Goal: Task Accomplishment & Management: Manage account settings

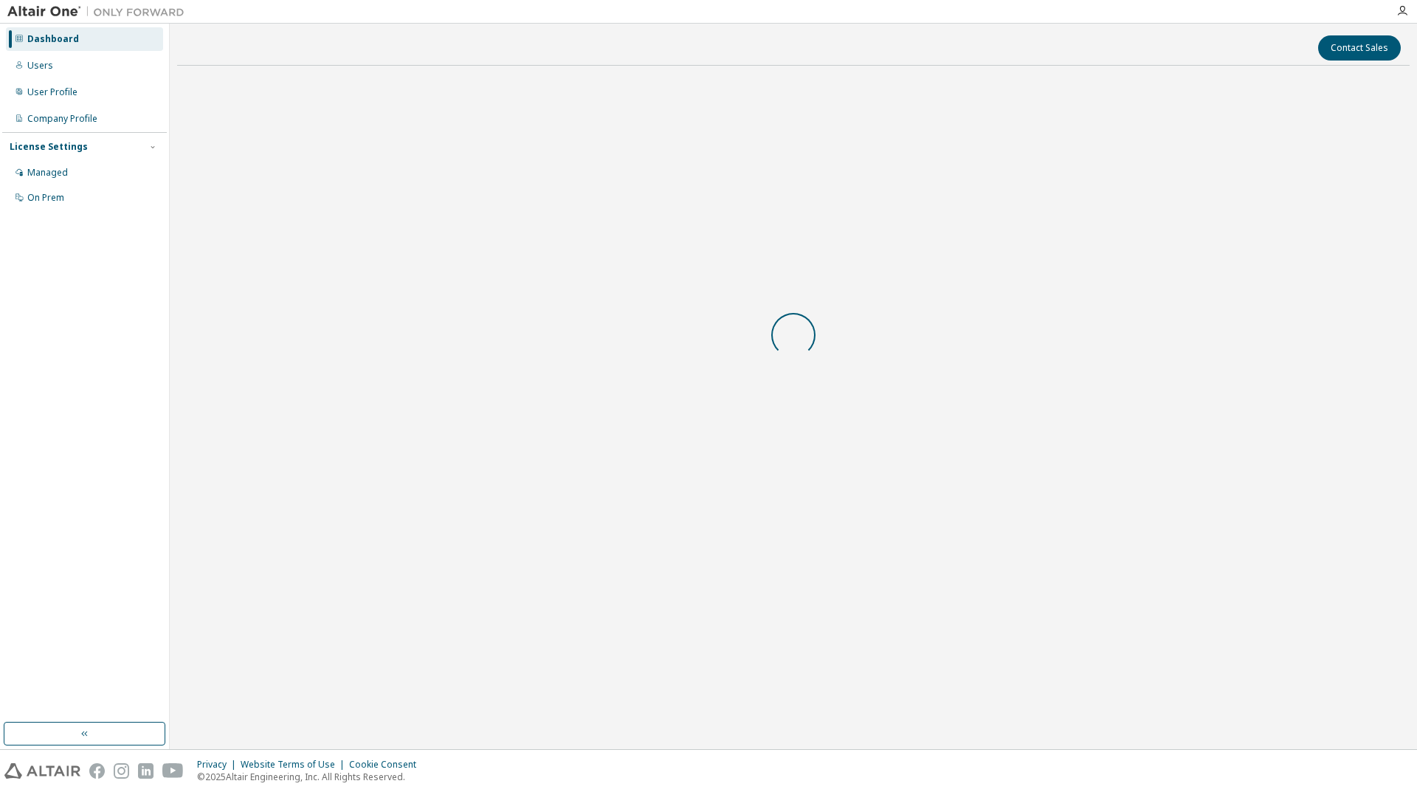
click at [841, 447] on div at bounding box center [793, 334] width 1232 height 514
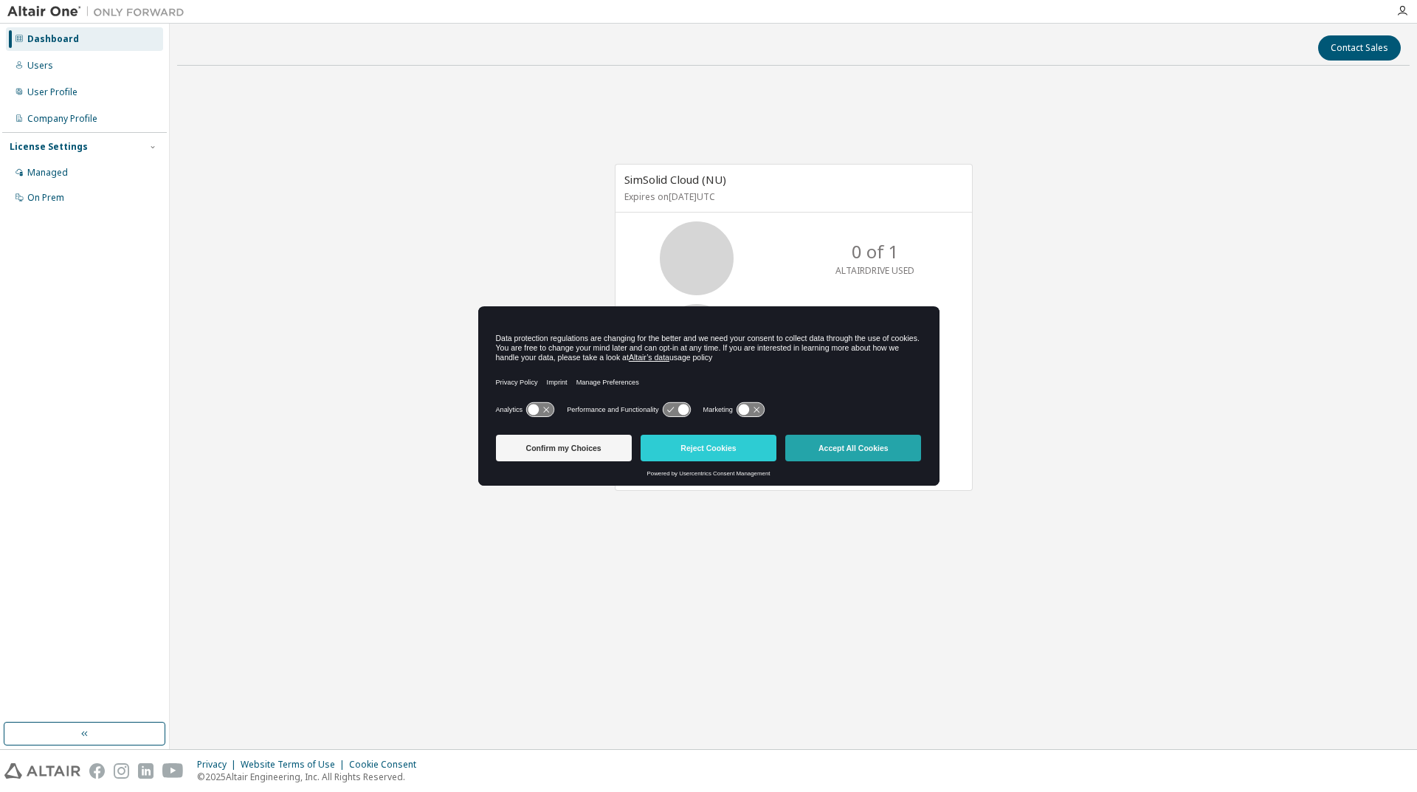
click at [851, 449] on button "Accept All Cookies" at bounding box center [853, 448] width 136 height 27
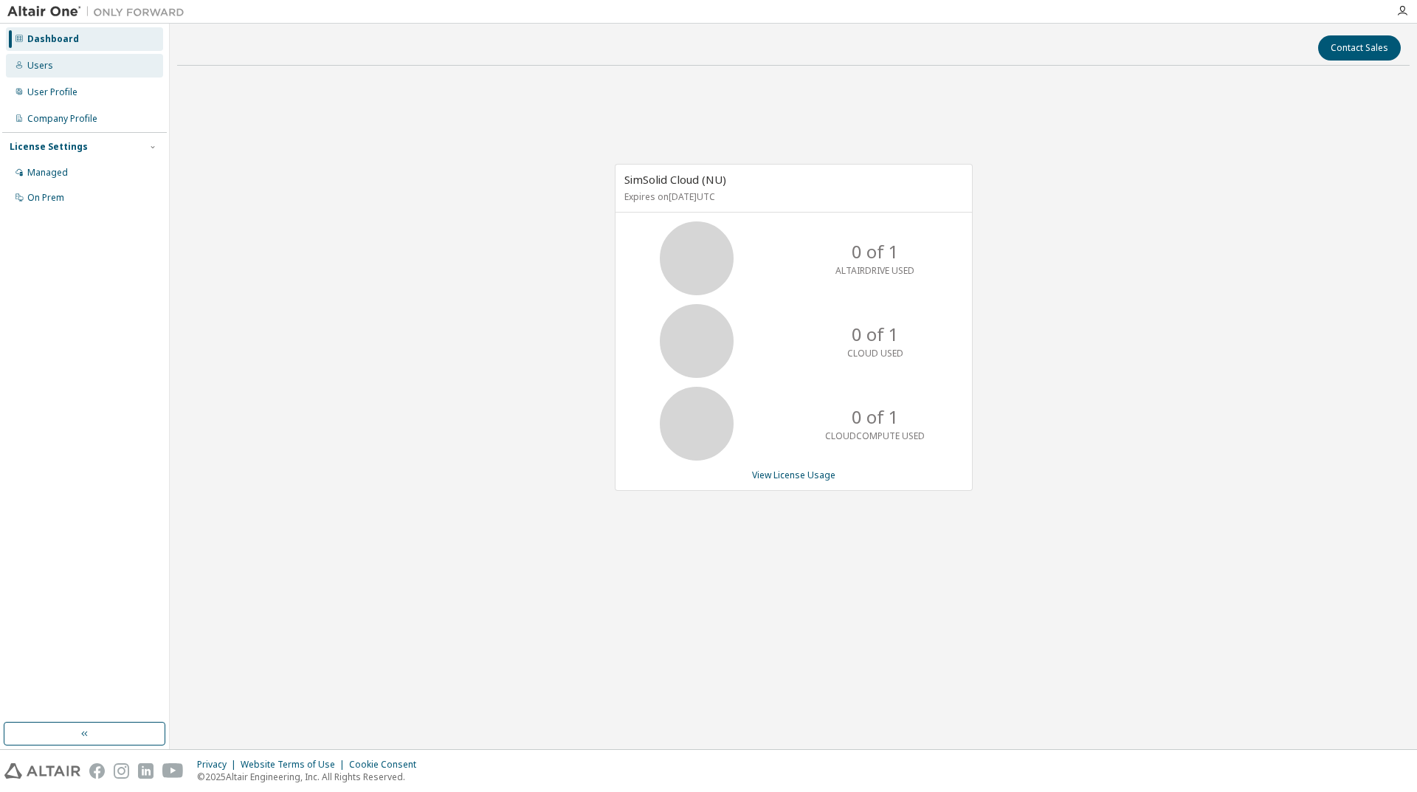
click at [56, 66] on div "Users" at bounding box center [84, 66] width 157 height 24
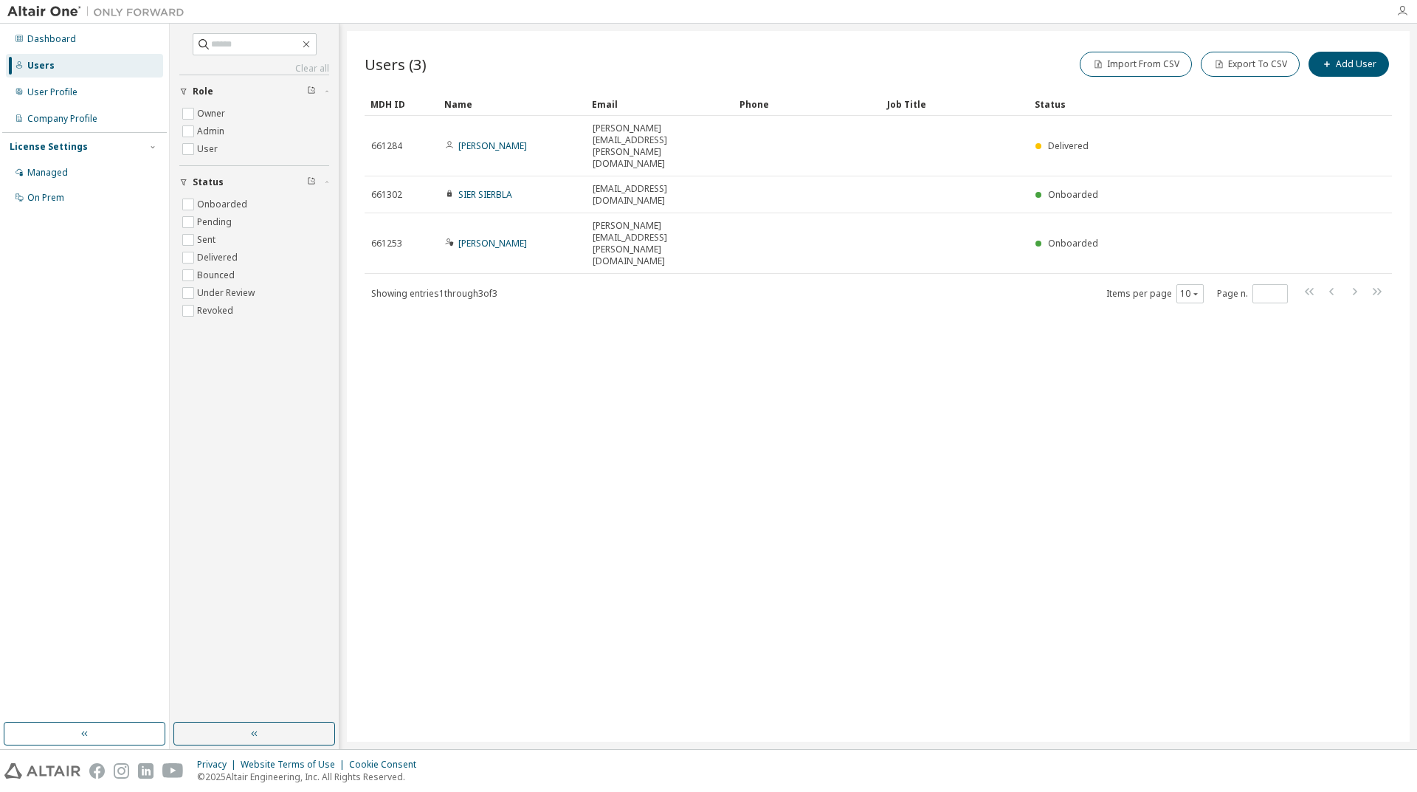
click at [1398, 5] on icon "button" at bounding box center [1402, 11] width 12 height 12
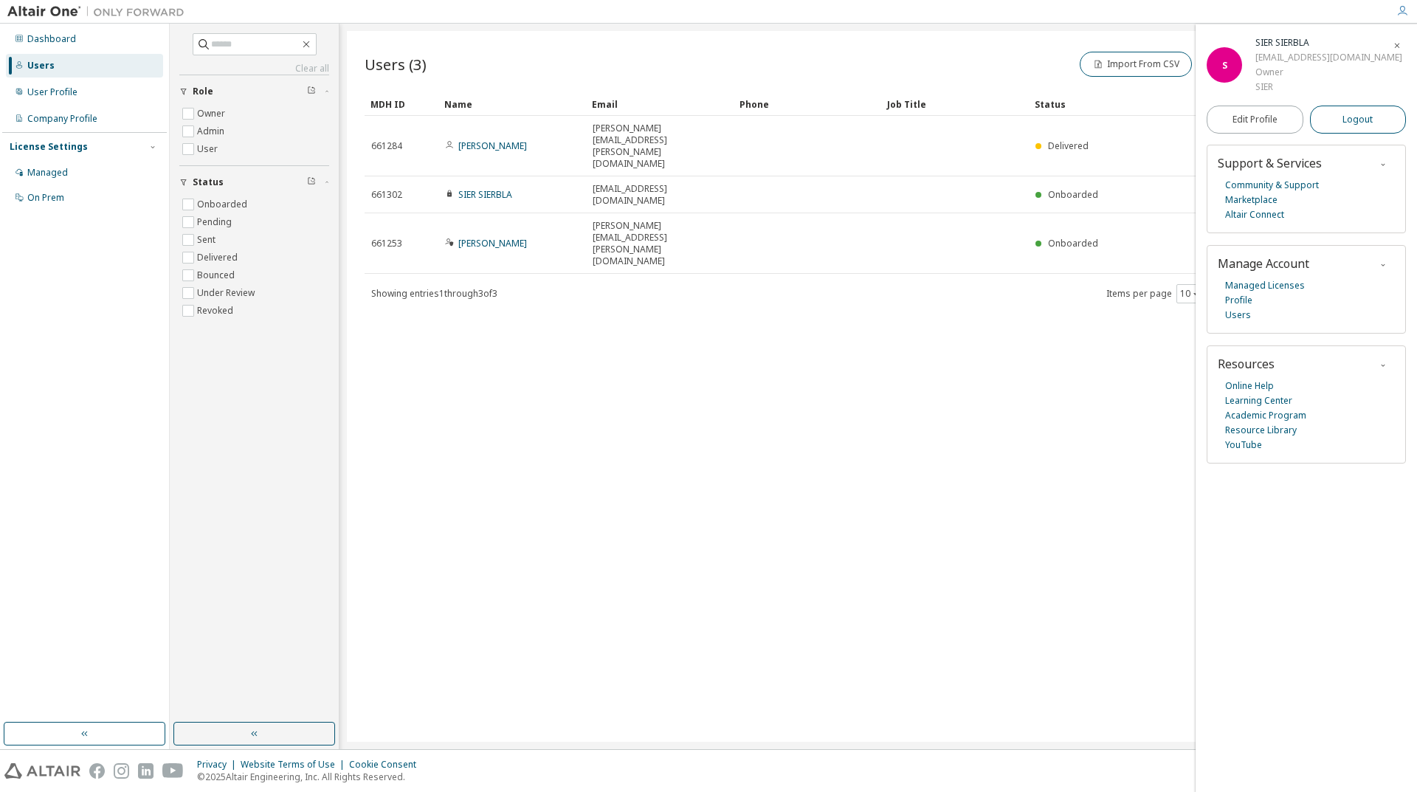
click at [1354, 121] on span "Logout" at bounding box center [1357, 119] width 30 height 15
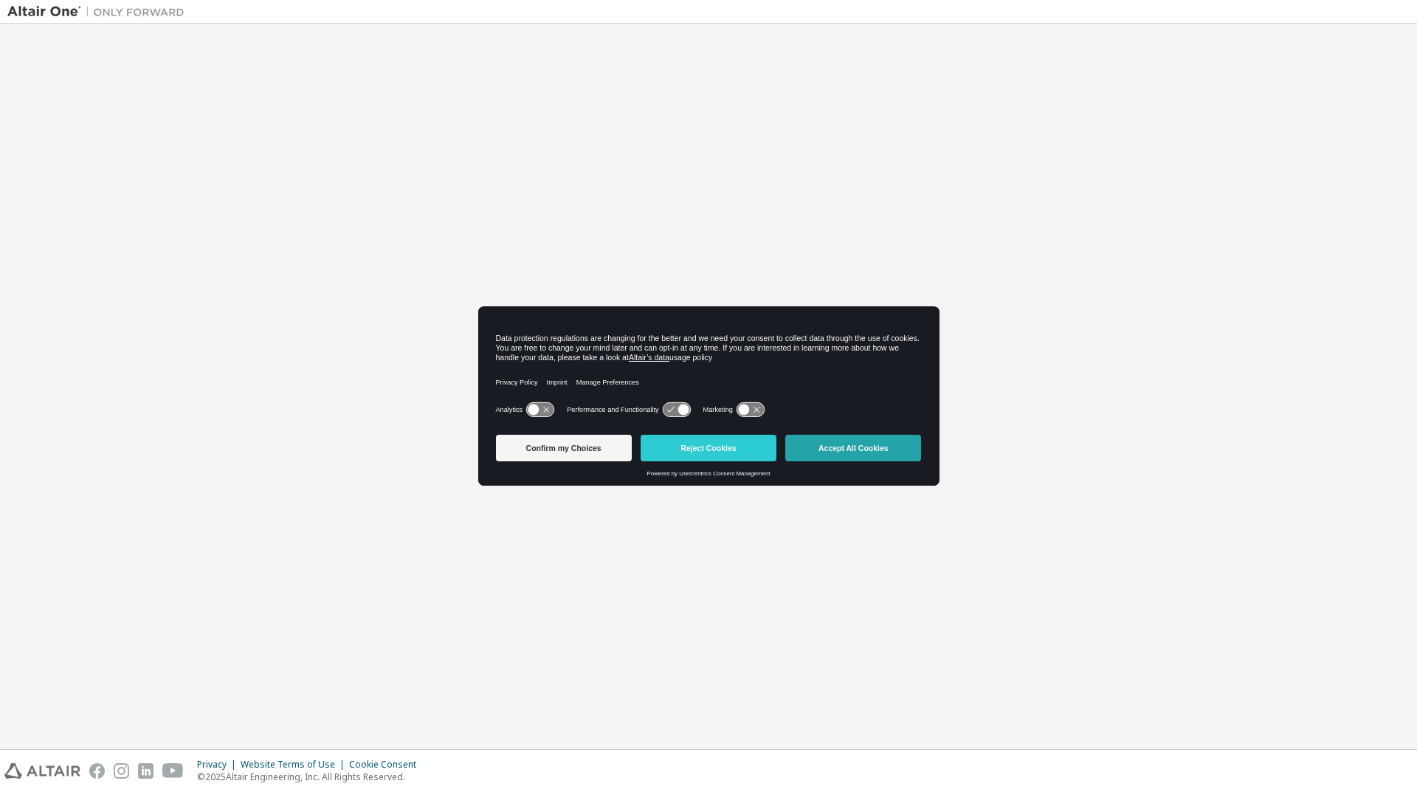
click at [835, 446] on button "Accept All Cookies" at bounding box center [853, 448] width 136 height 27
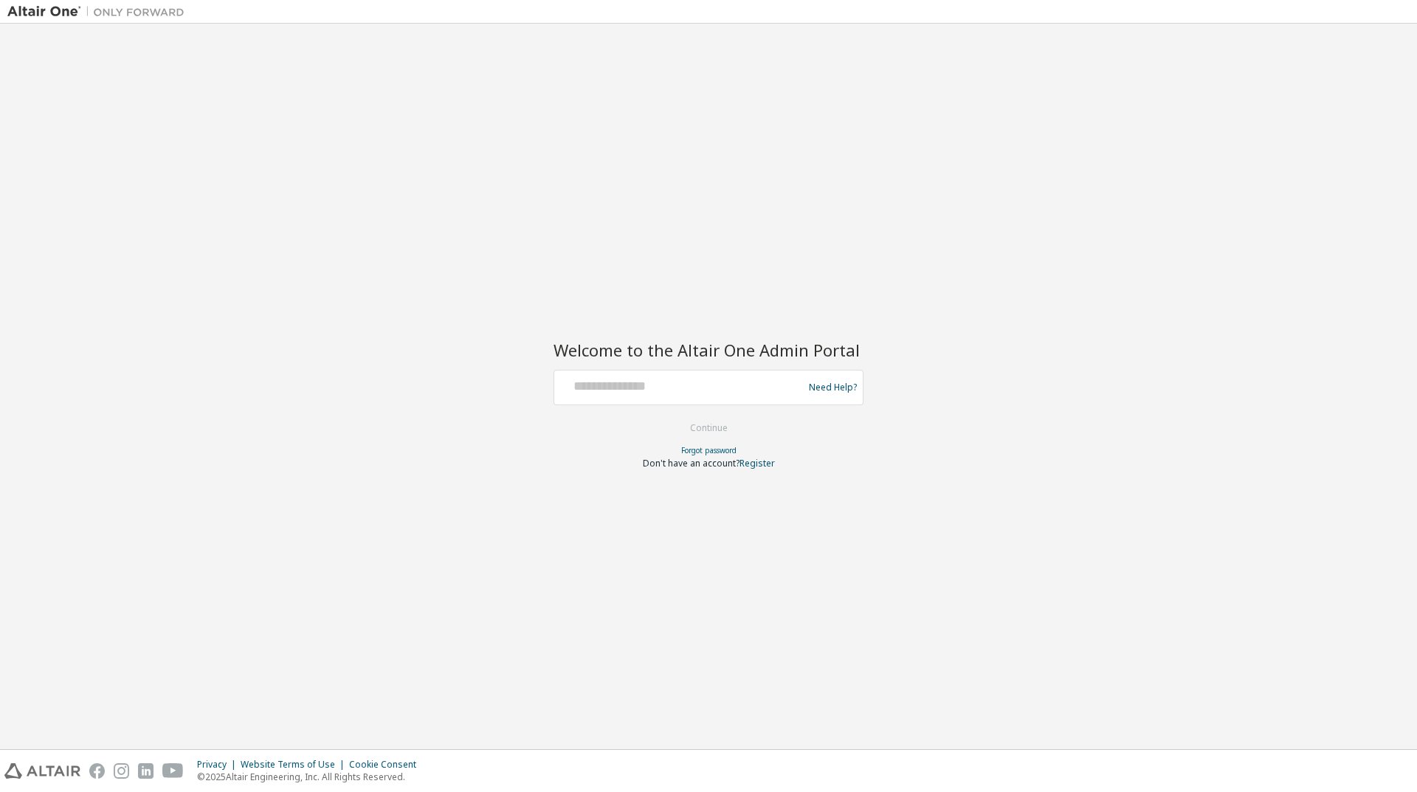
drag, startPoint x: 1393, startPoint y: 1, endPoint x: 914, endPoint y: 122, distance: 494.5
click at [914, 122] on div "Welcome to the Altair One Admin Portal Need Help? Please make sure that you pro…" at bounding box center [708, 386] width 1402 height 711
click at [605, 387] on input "text" at bounding box center [680, 383] width 241 height 21
type input "**********"
click at [705, 432] on button "Continue" at bounding box center [708, 428] width 69 height 22
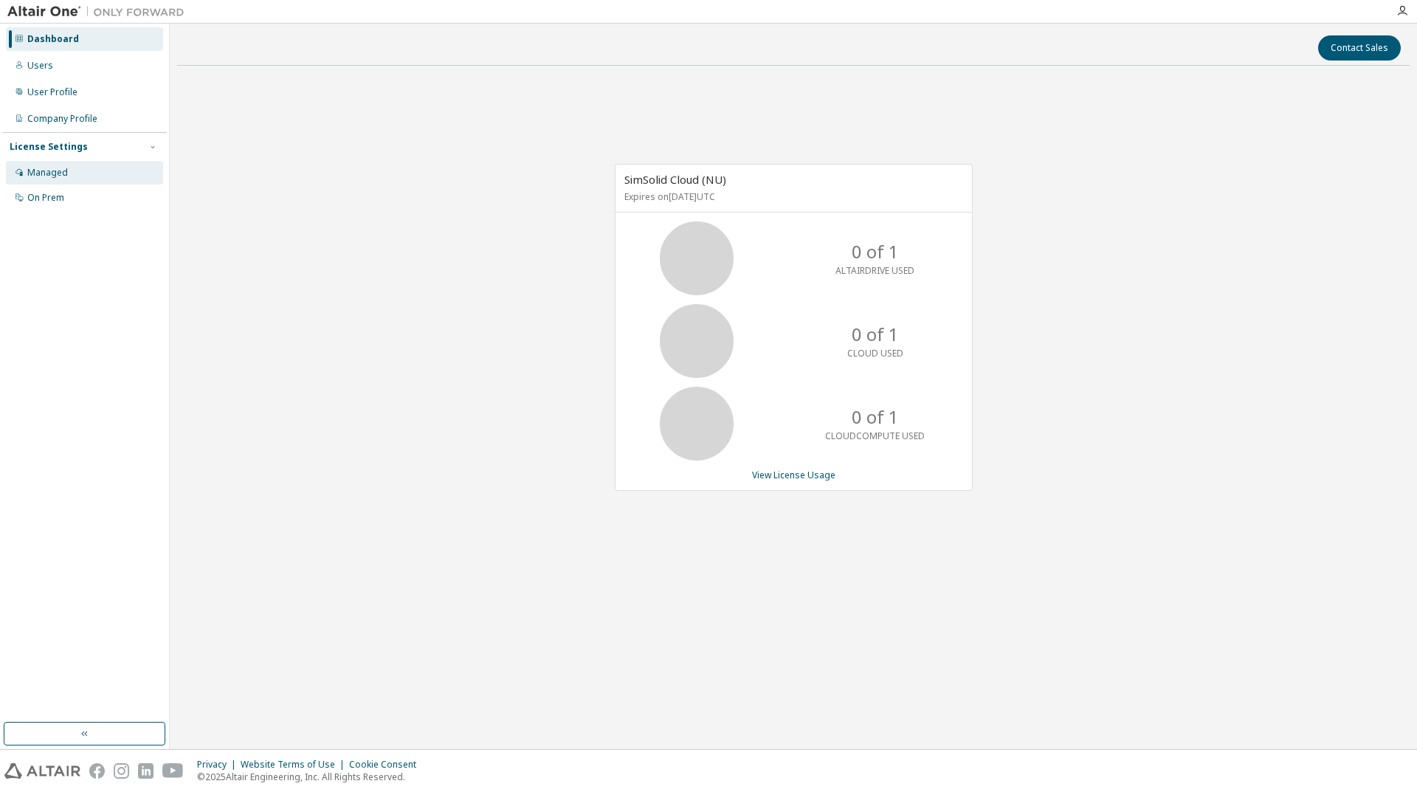
click at [75, 168] on div "Managed" at bounding box center [84, 173] width 157 height 24
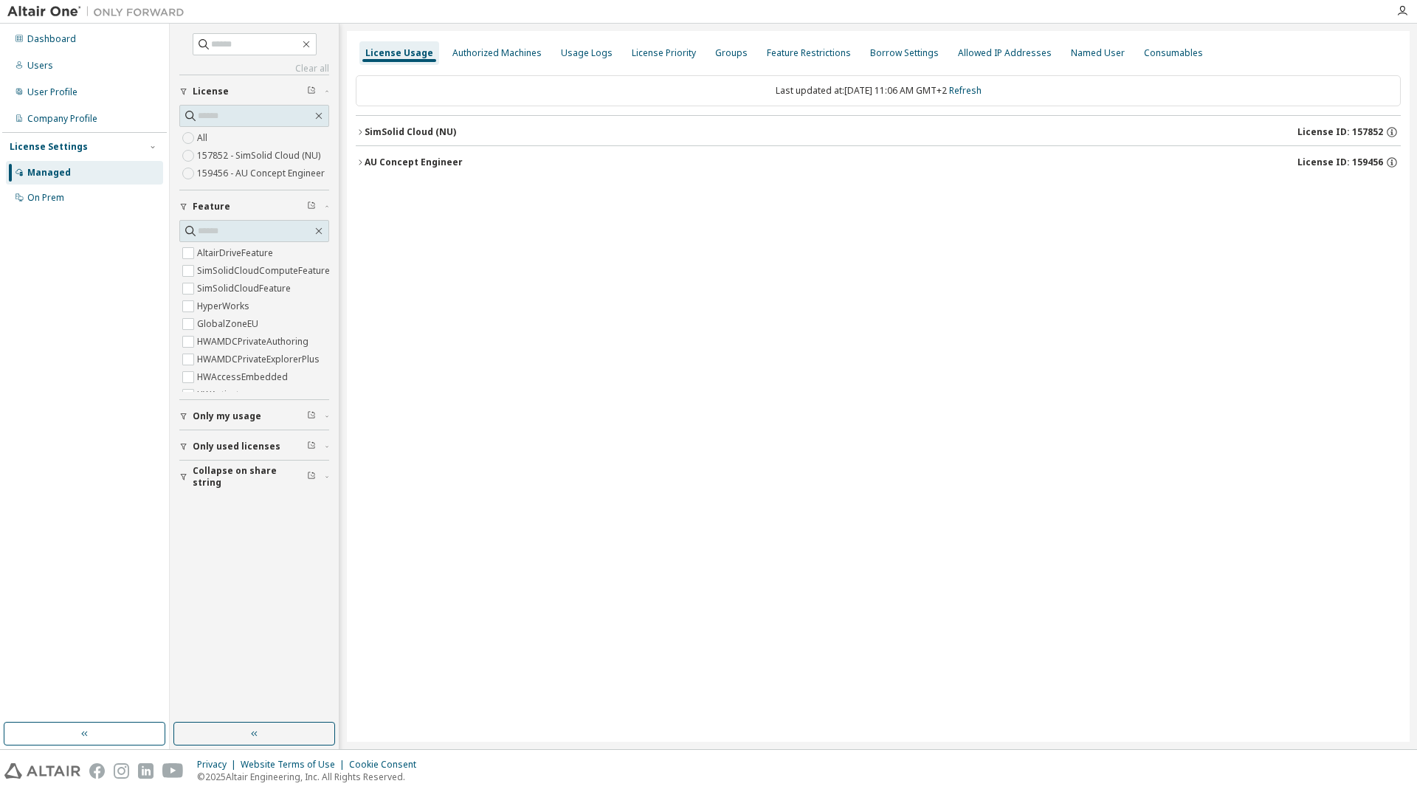
click at [359, 164] on icon "button" at bounding box center [360, 162] width 9 height 9
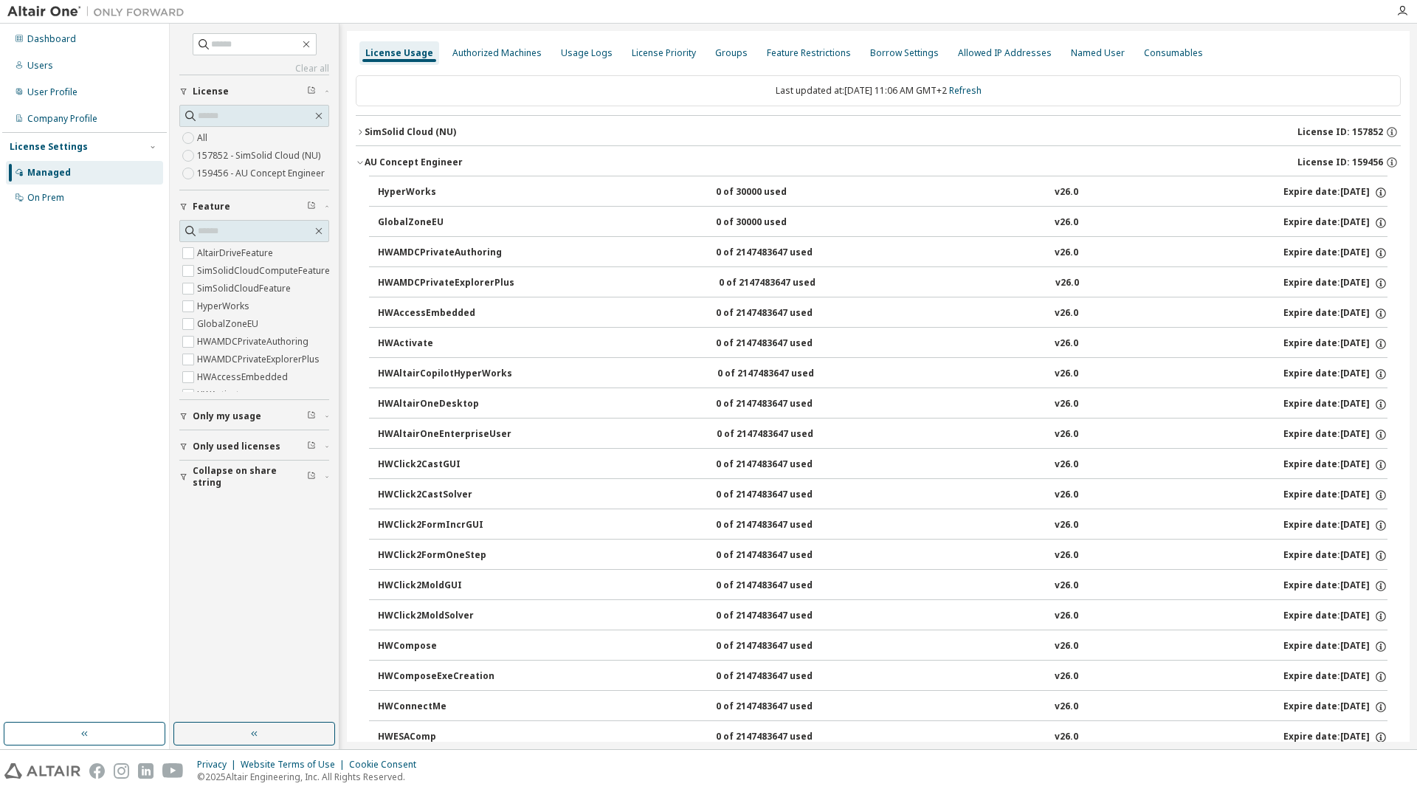
click at [359, 164] on icon "button" at bounding box center [360, 162] width 9 height 9
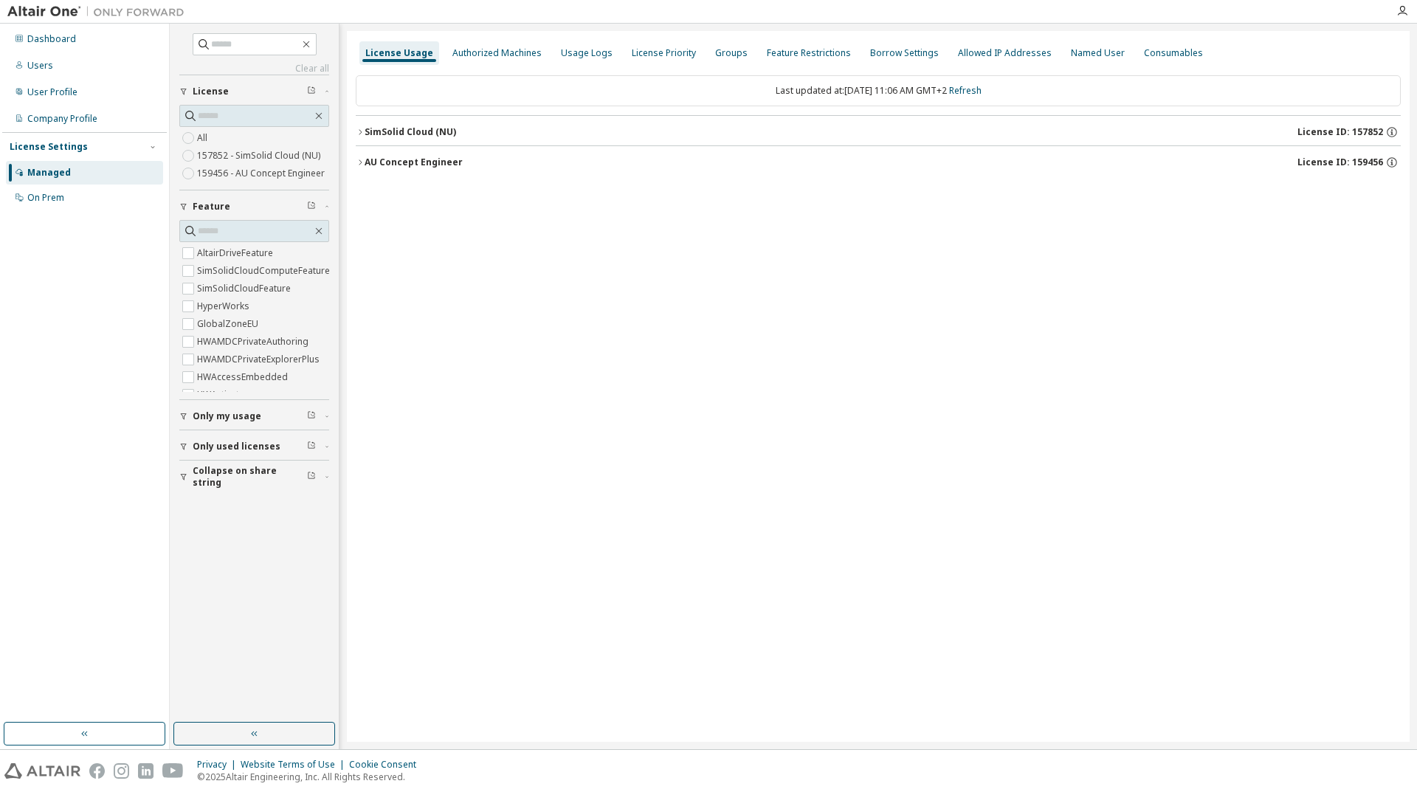
click at [400, 48] on div "License Usage" at bounding box center [399, 53] width 68 height 12
click at [357, 161] on icon "button" at bounding box center [360, 162] width 9 height 9
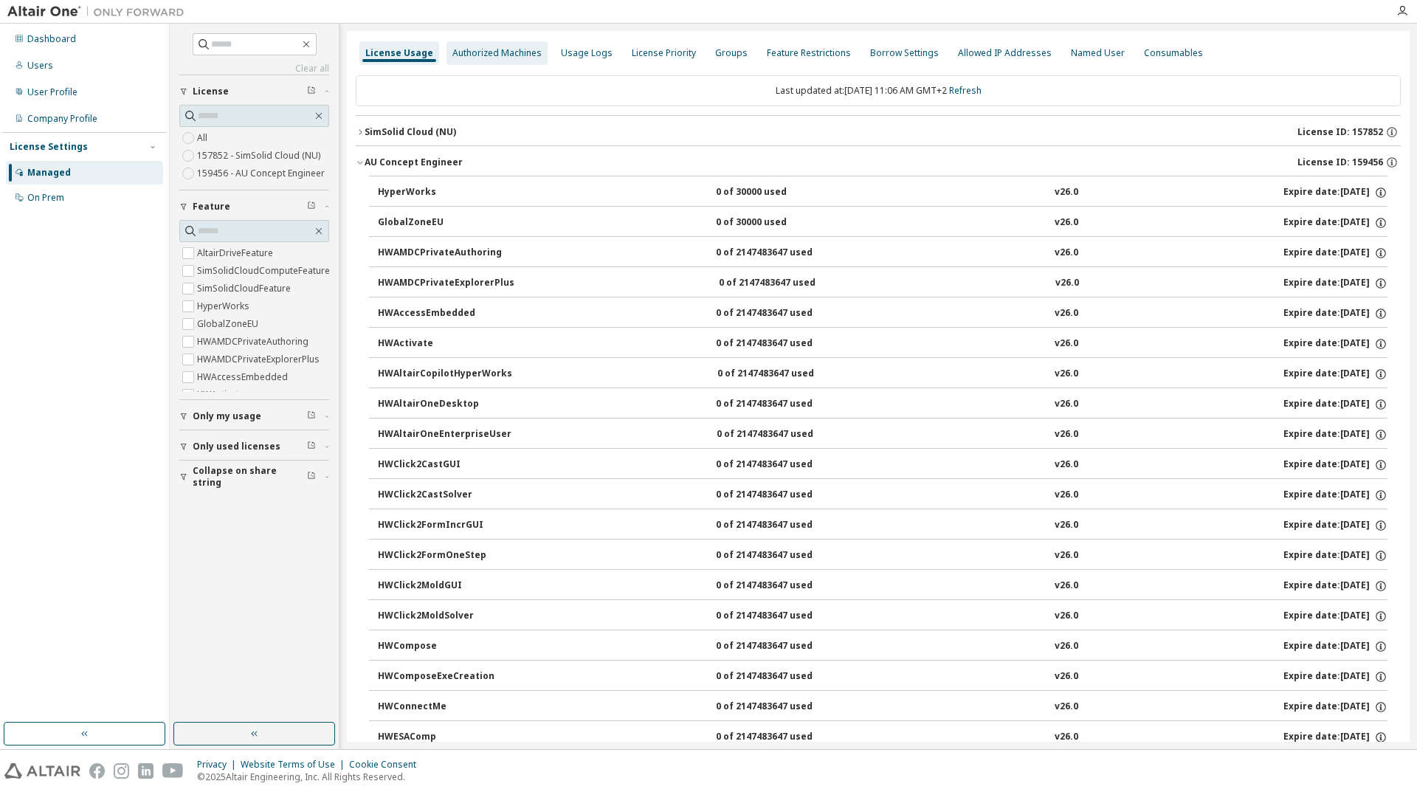
click at [490, 52] on div "Authorized Machines" at bounding box center [496, 53] width 89 height 12
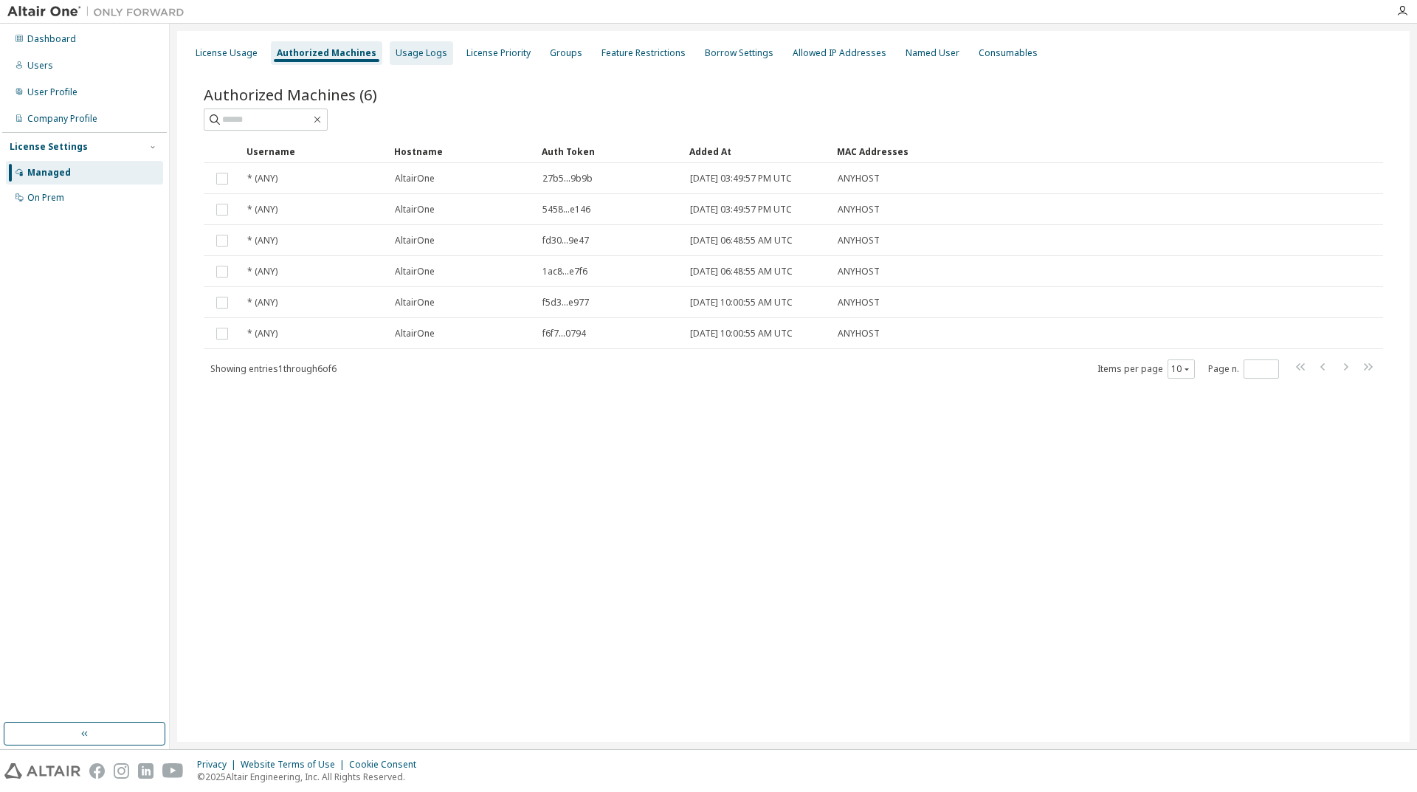
click at [401, 50] on div "Usage Logs" at bounding box center [422, 53] width 52 height 12
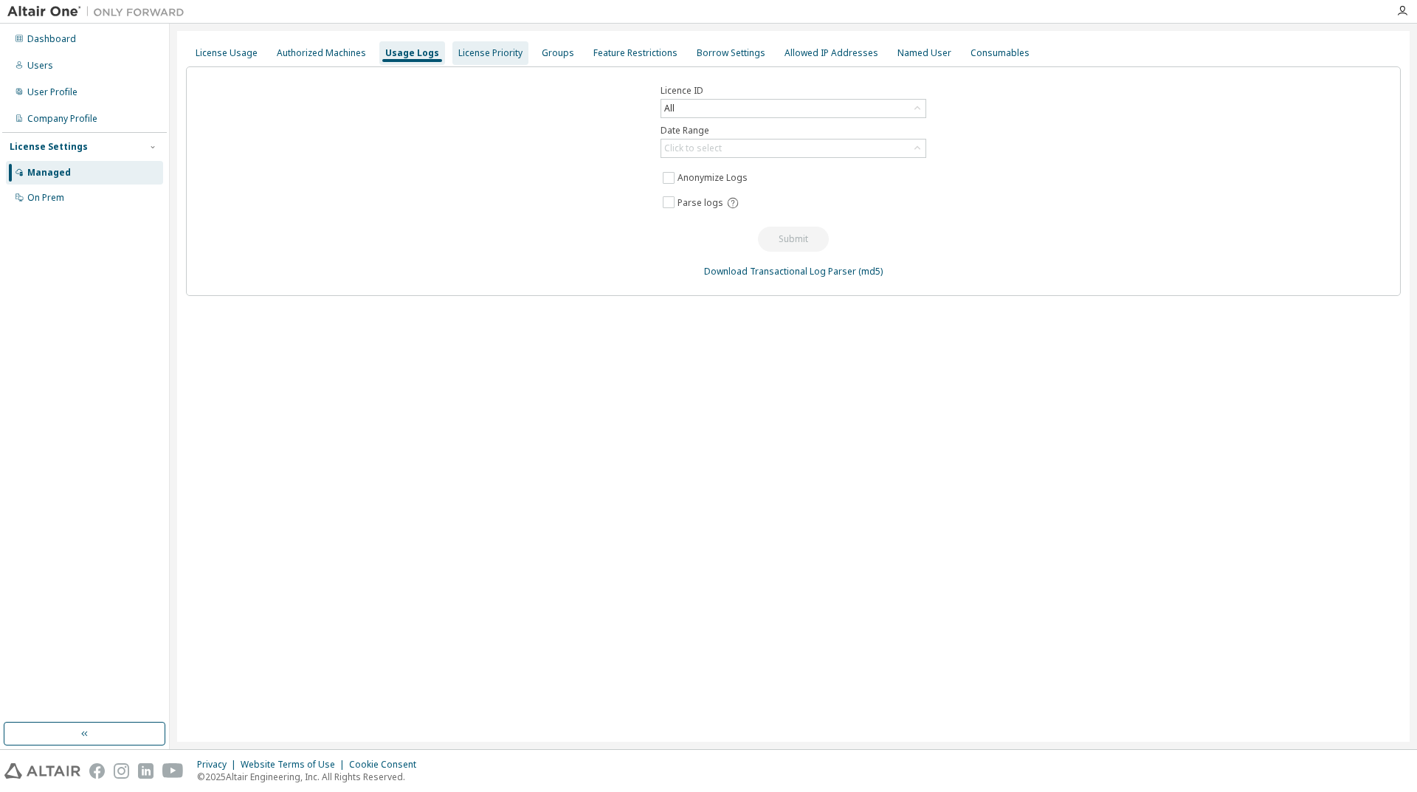
click at [496, 58] on div "License Priority" at bounding box center [490, 53] width 64 height 12
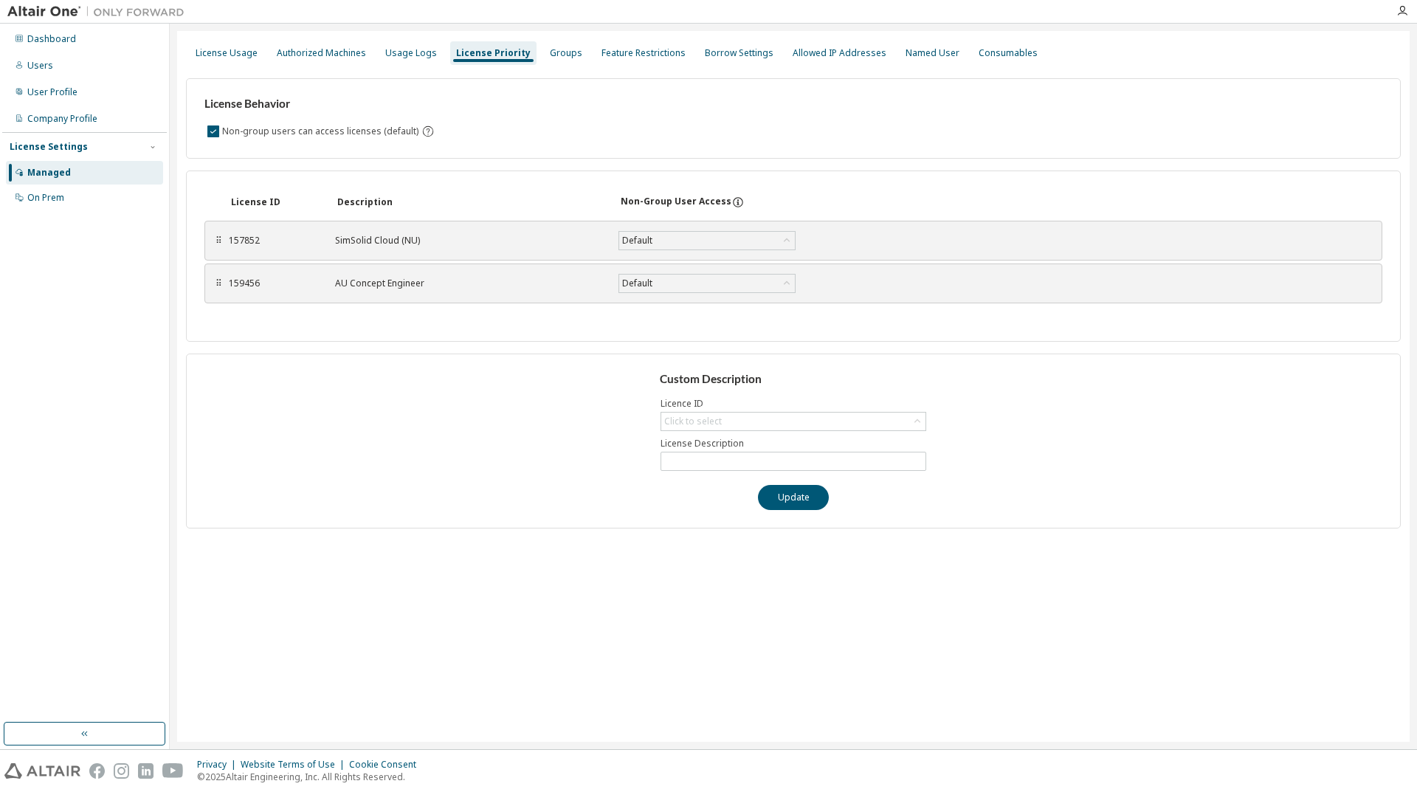
click at [547, 40] on div "License Usage Authorized Machines Usage Logs License Priority Groups Feature Re…" at bounding box center [793, 53] width 1215 height 27
click at [550, 52] on div "Groups" at bounding box center [566, 53] width 32 height 12
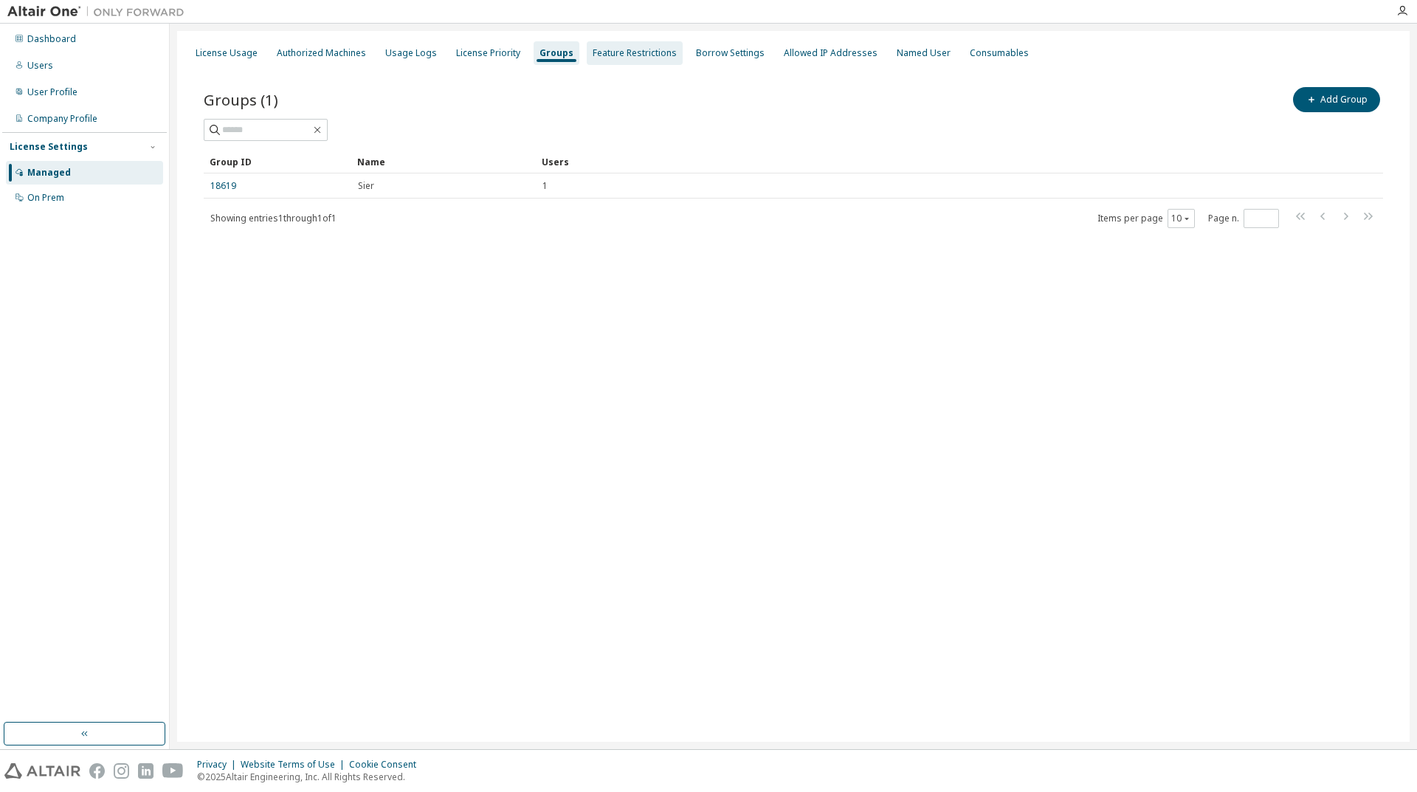
click at [626, 58] on div "Feature Restrictions" at bounding box center [635, 53] width 84 height 12
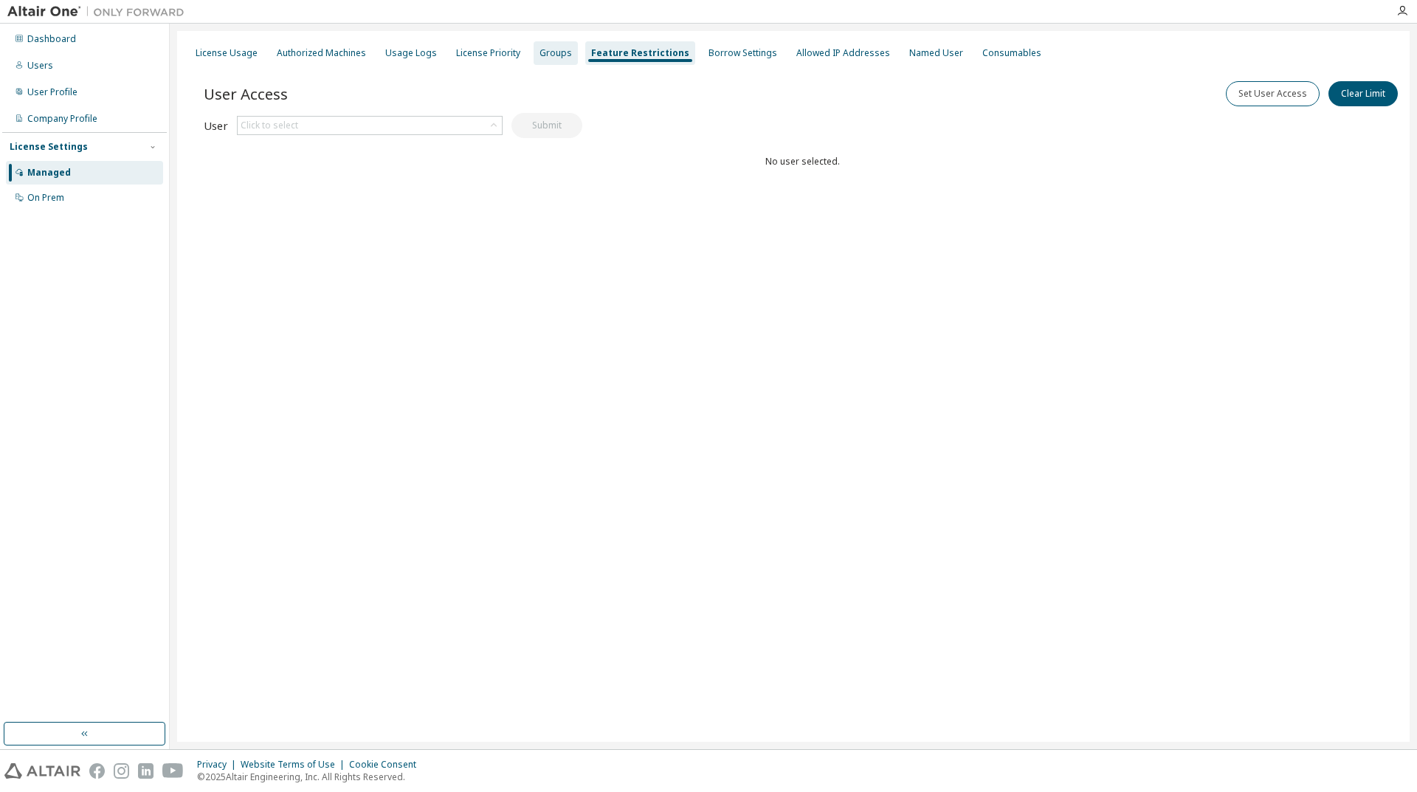
click at [547, 55] on div "Groups" at bounding box center [555, 53] width 32 height 12
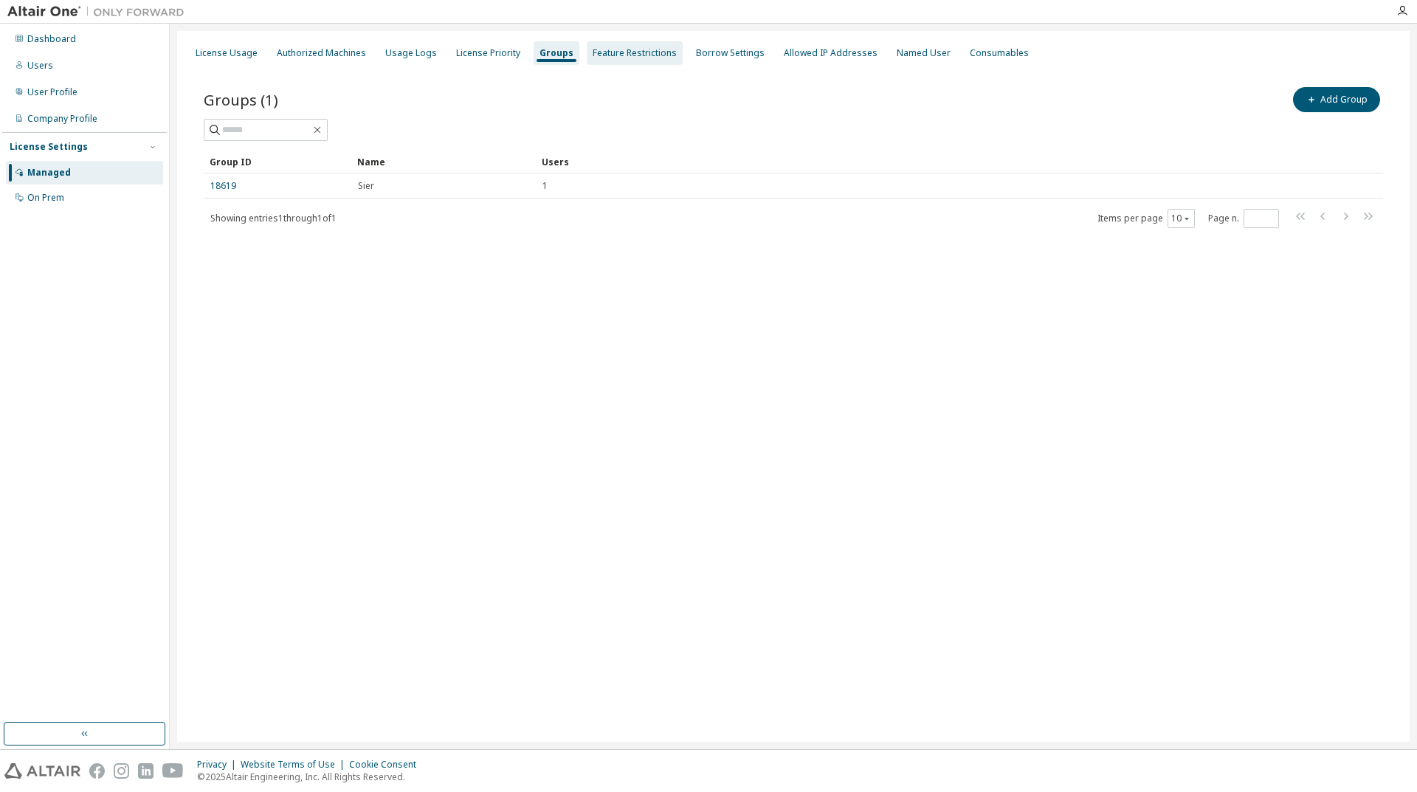
click at [646, 58] on div "Feature Restrictions" at bounding box center [635, 53] width 84 height 12
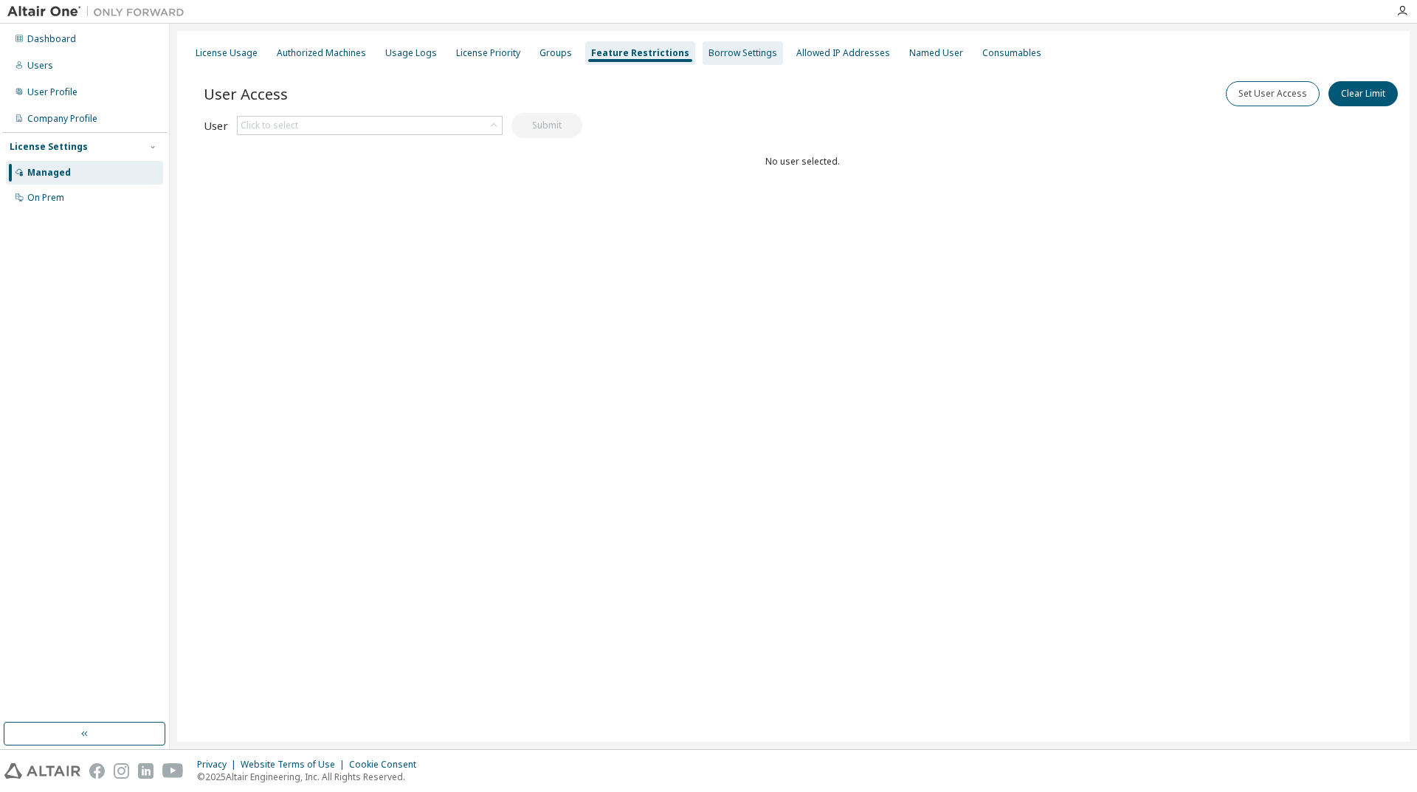
click at [708, 57] on div "Borrow Settings" at bounding box center [742, 53] width 69 height 12
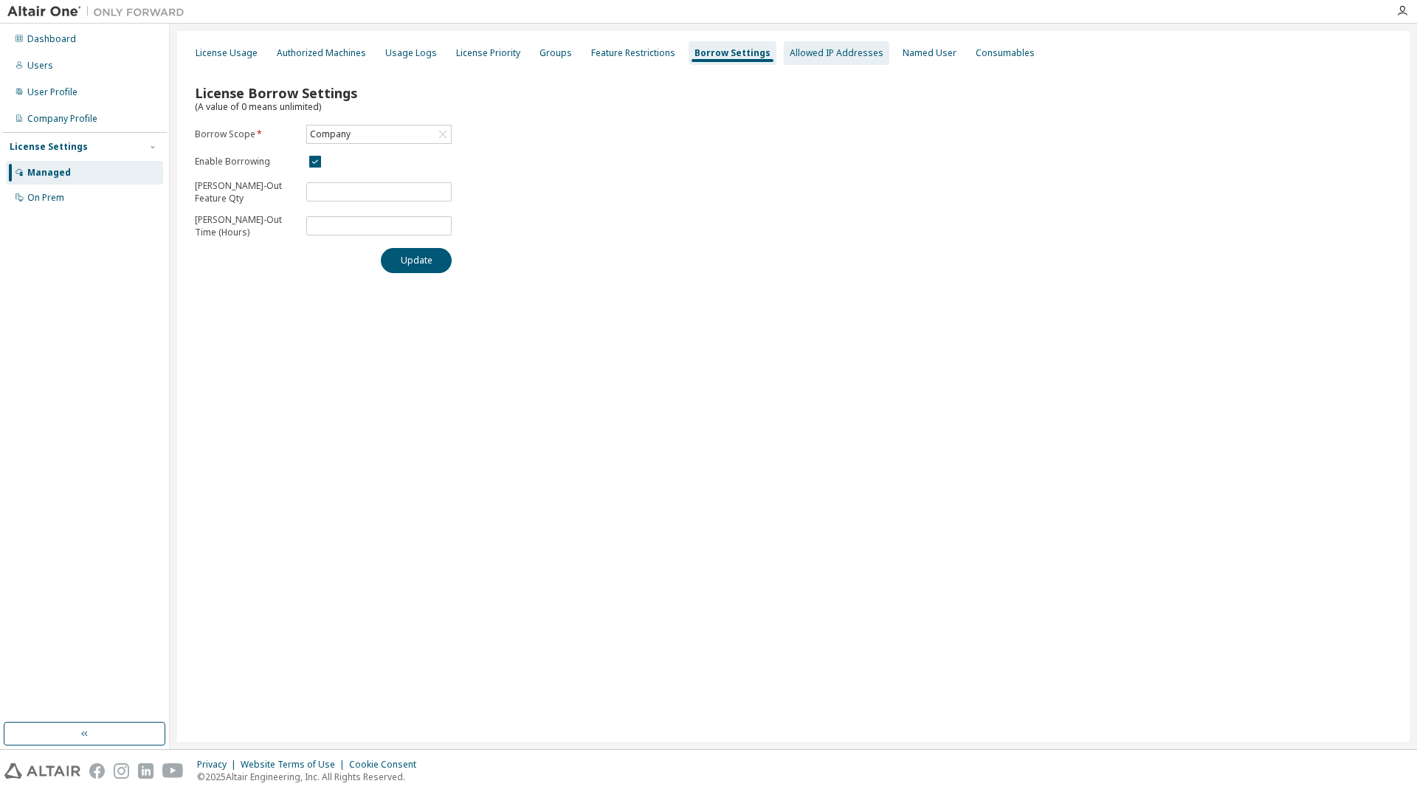
click at [828, 47] on div "Allowed IP Addresses" at bounding box center [837, 53] width 94 height 12
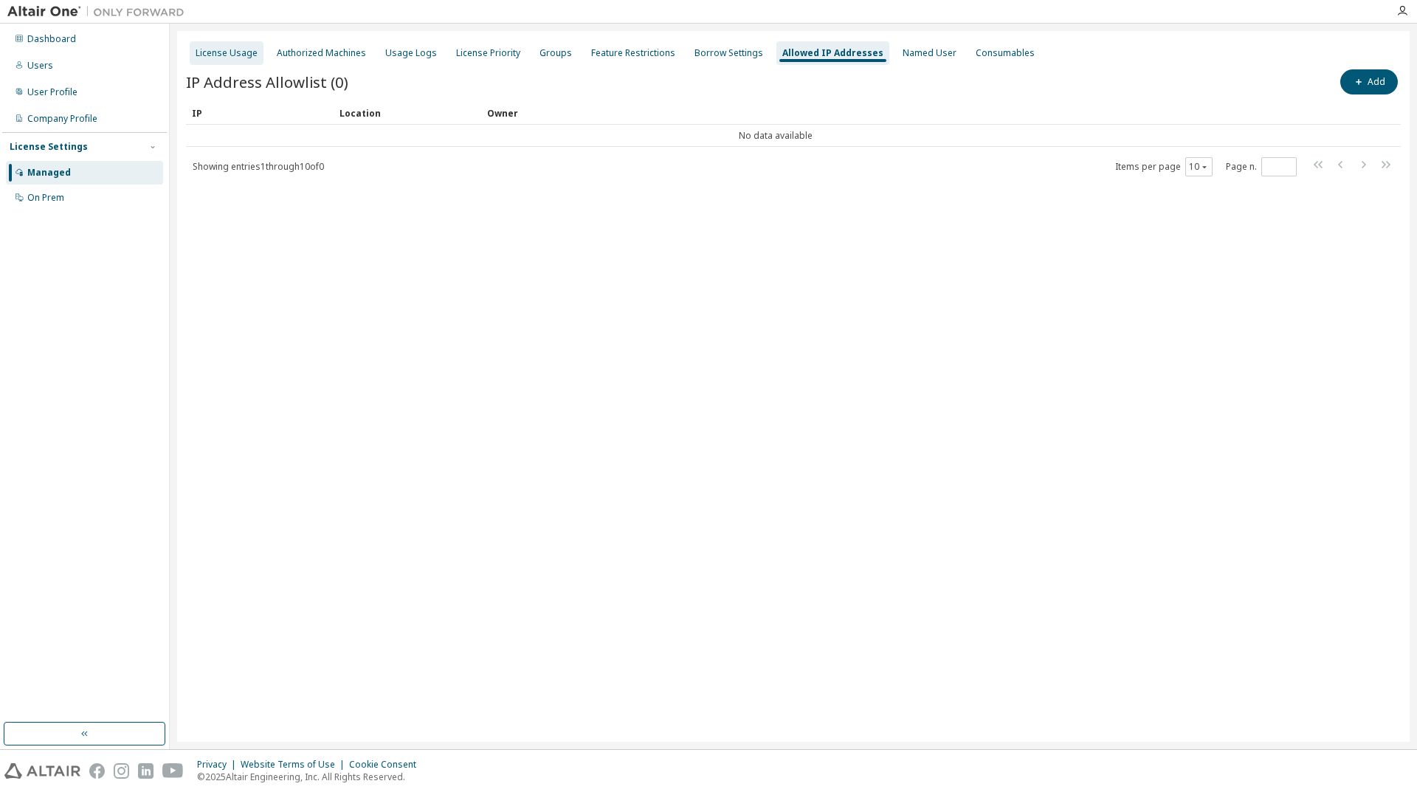
click at [207, 49] on div "License Usage" at bounding box center [227, 53] width 62 height 12
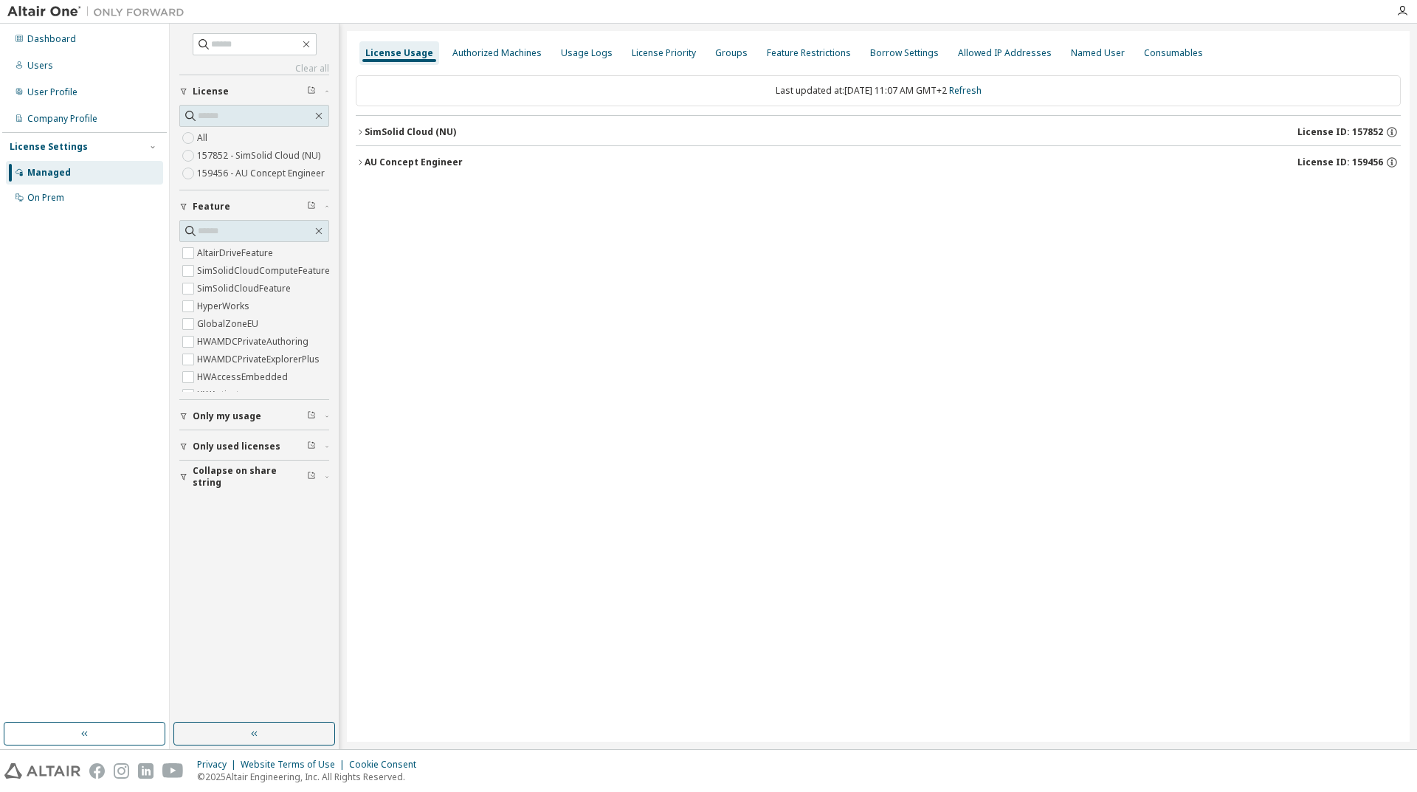
click at [372, 160] on div "AU Concept Engineer" at bounding box center [414, 162] width 98 height 12
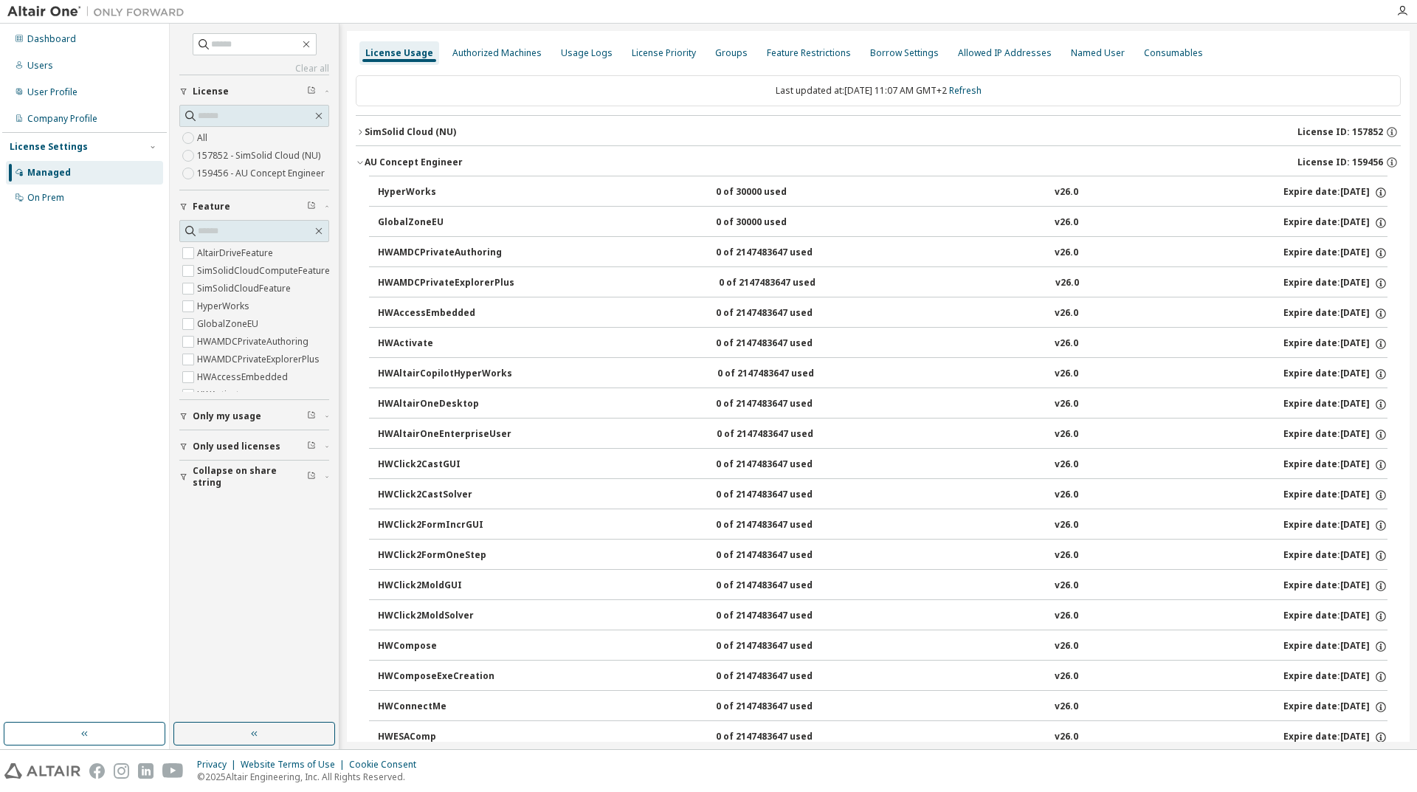
click at [236, 413] on span "Only my usage" at bounding box center [227, 416] width 69 height 12
click at [238, 489] on span "Only used licenses" at bounding box center [237, 489] width 88 height 12
click at [241, 559] on span "Collapse on share string" at bounding box center [250, 562] width 114 height 24
click at [359, 162] on icon "button" at bounding box center [360, 162] width 9 height 9
